Goal: Use online tool/utility: Utilize a website feature to perform a specific function

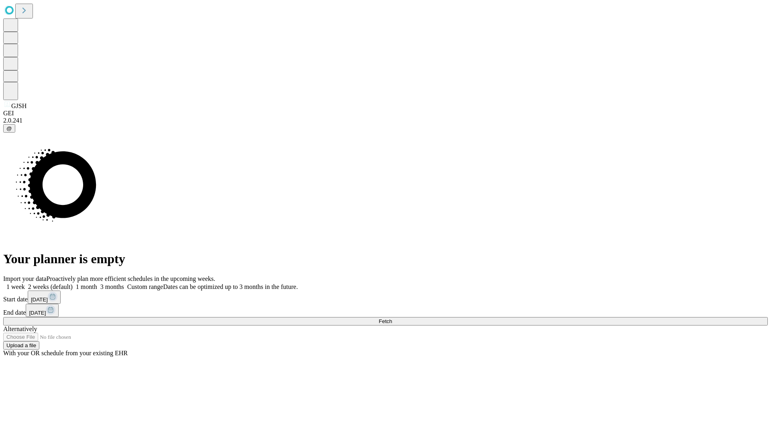
click at [392, 318] on span "Fetch" at bounding box center [385, 321] width 13 height 6
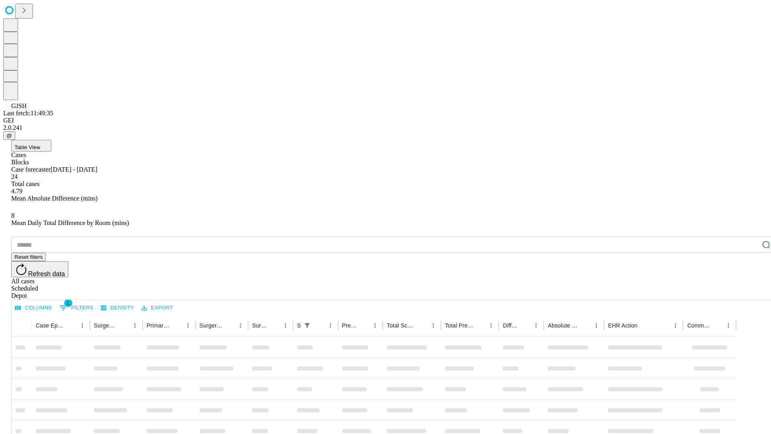
click at [40, 144] on span "Table View" at bounding box center [27, 147] width 26 height 6
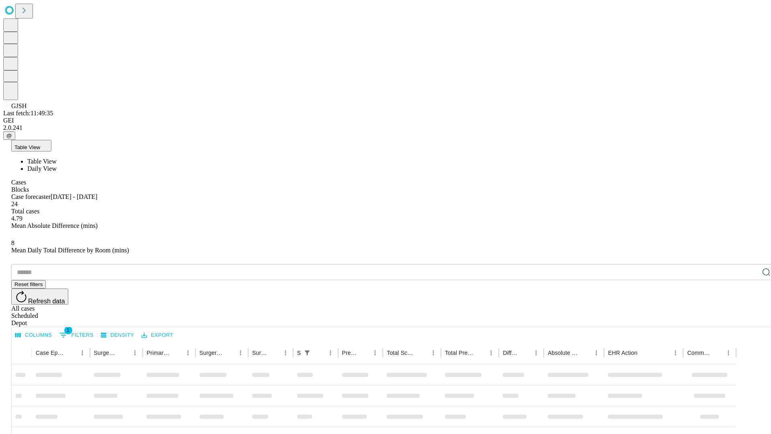
click at [57, 165] on span "Daily View" at bounding box center [41, 168] width 29 height 7
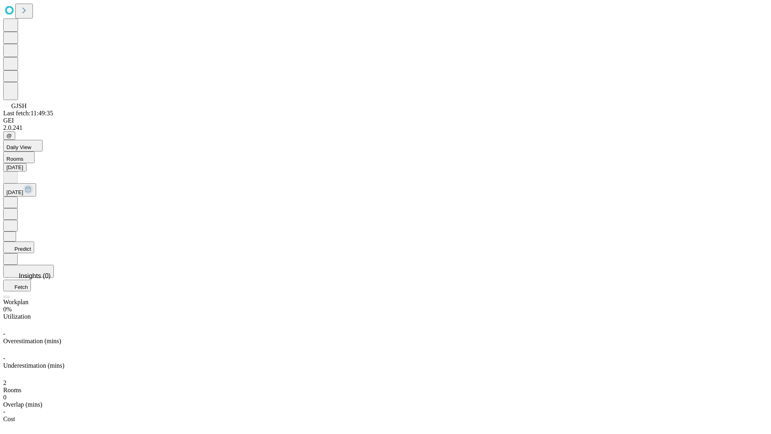
click at [34, 241] on button "Predict" at bounding box center [18, 247] width 31 height 12
